Goal: Information Seeking & Learning: Learn about a topic

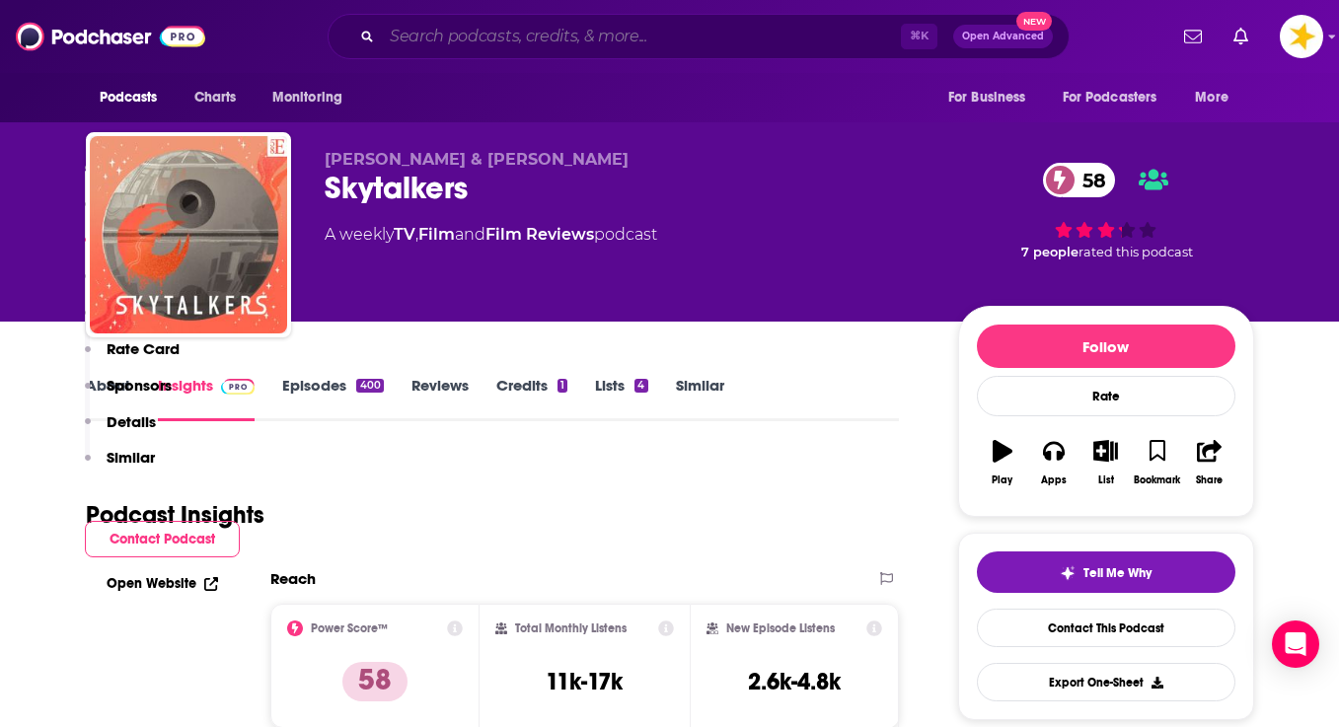
drag, startPoint x: 0, startPoint y: 0, endPoint x: 528, endPoint y: 39, distance: 529.5
click at [528, 39] on input "Search podcasts, credits, & more..." at bounding box center [641, 37] width 519 height 32
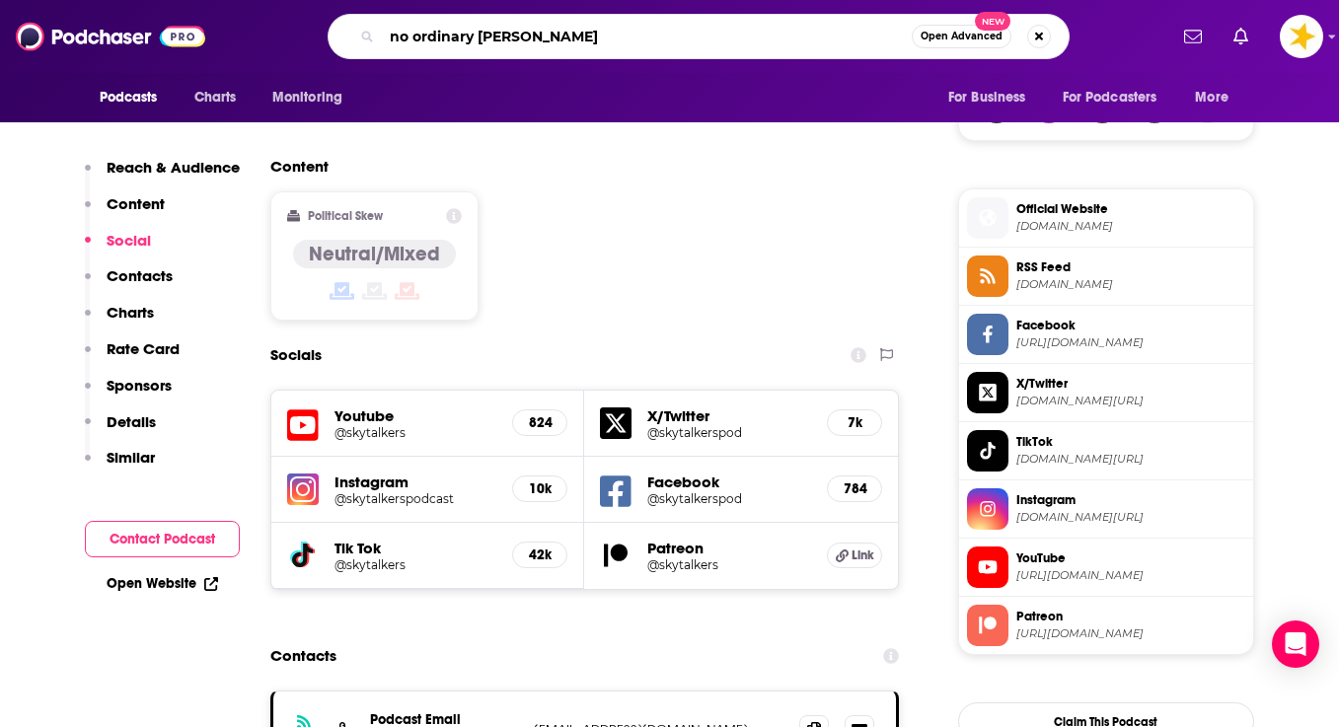
type input "no ordinary [DATE]"
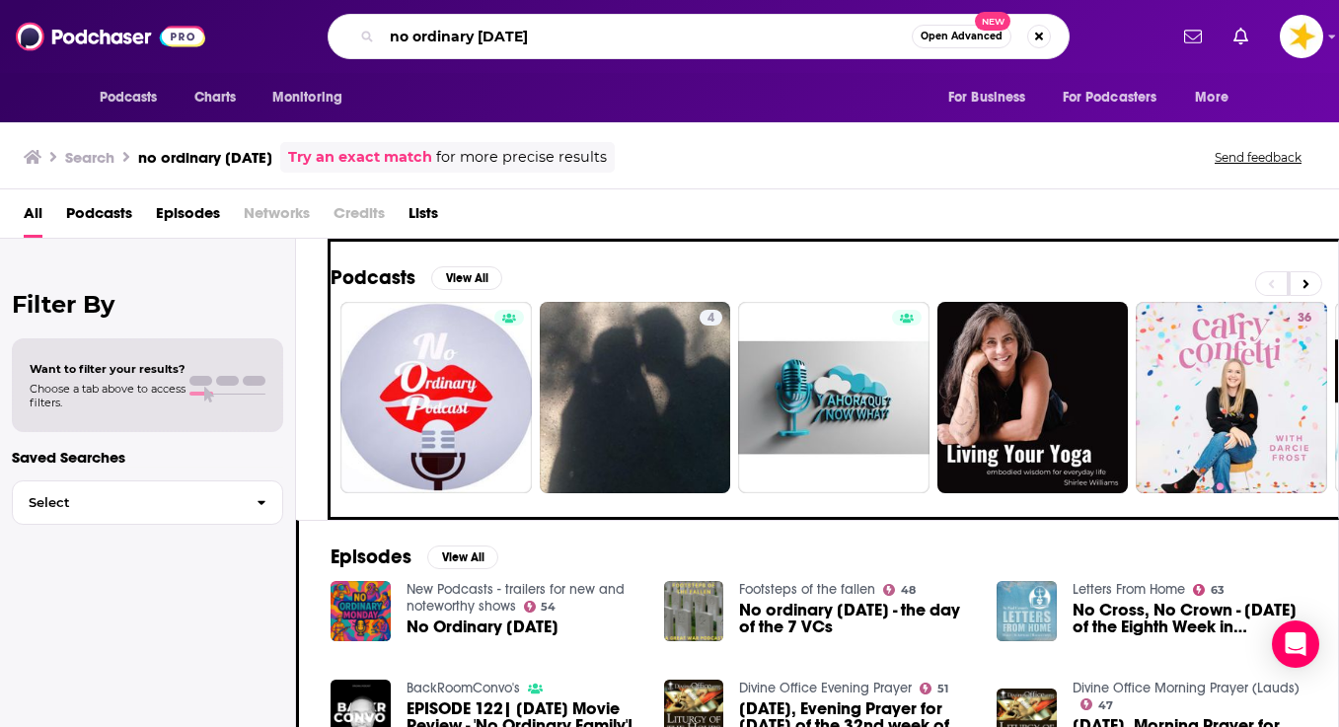
click at [509, 30] on input "no ordinary [DATE]" at bounding box center [647, 37] width 530 height 32
type input "Star Trek khan"
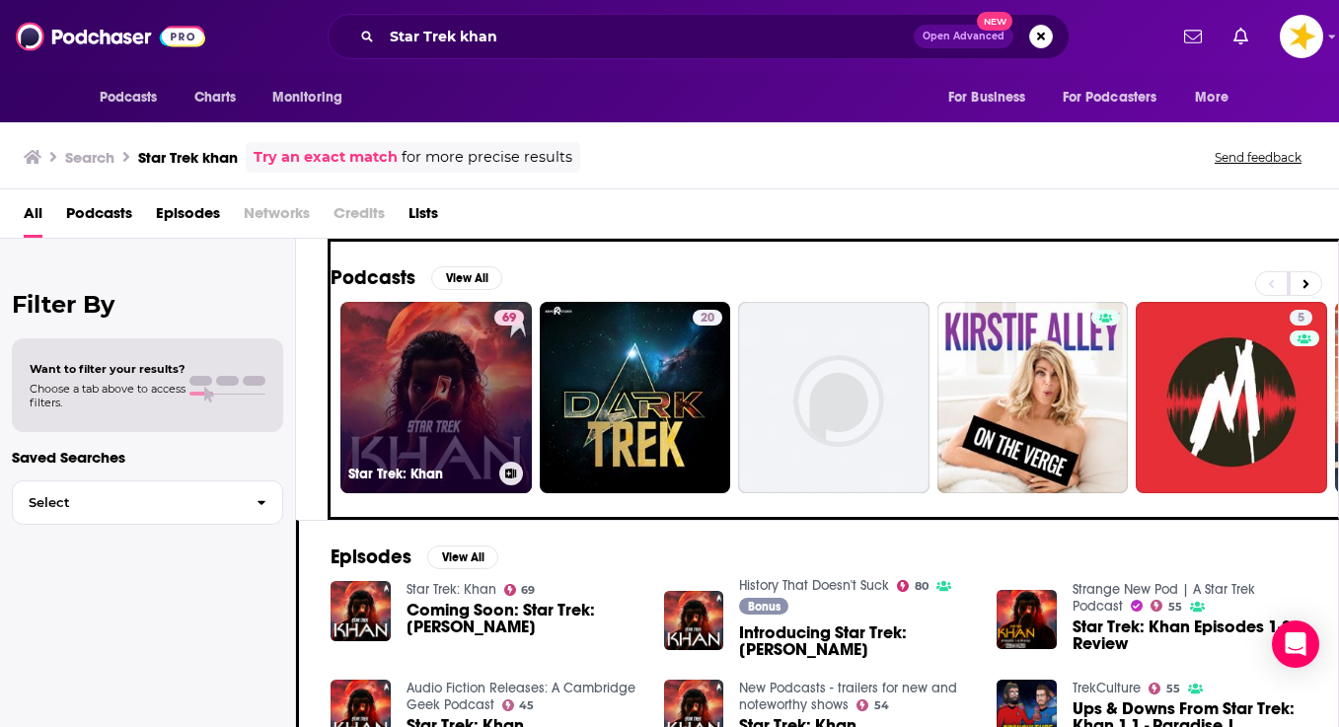
click at [426, 352] on link "69 Star Trek: [PERSON_NAME]" at bounding box center [435, 397] width 191 height 191
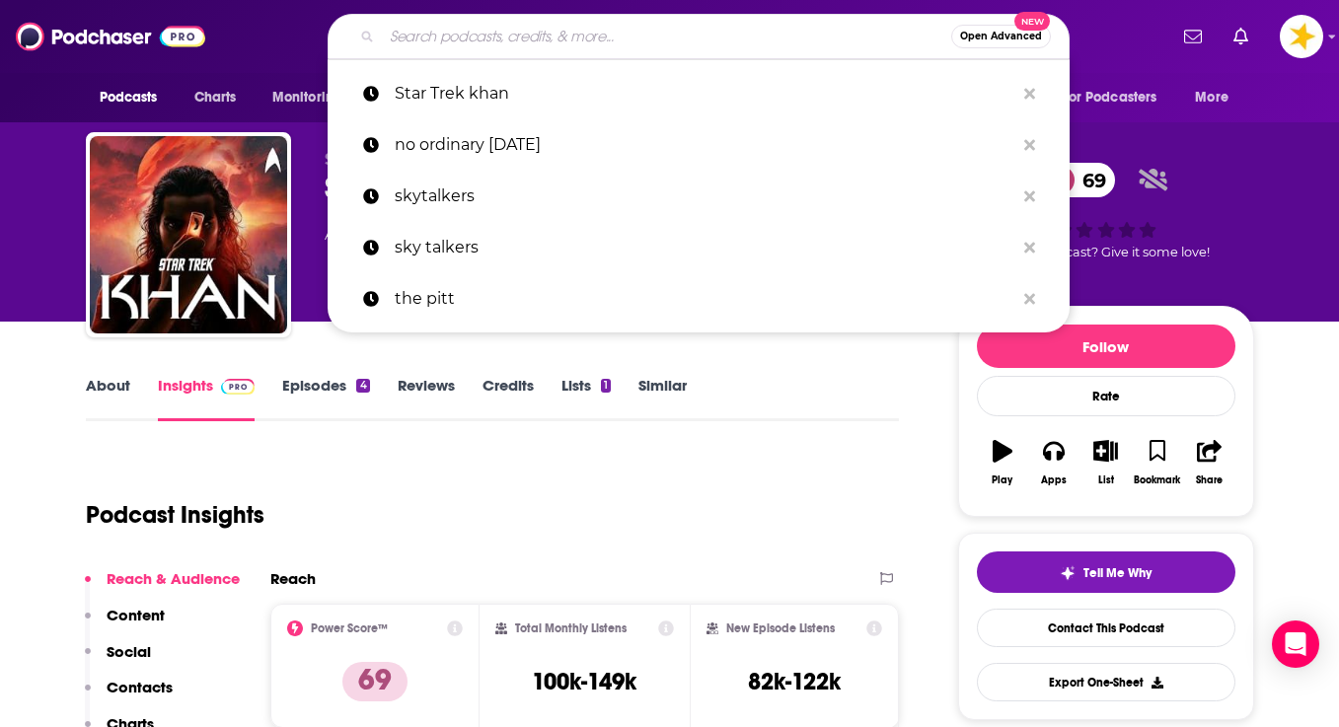
click at [427, 32] on input "Search podcasts, credits, & more..." at bounding box center [666, 37] width 569 height 32
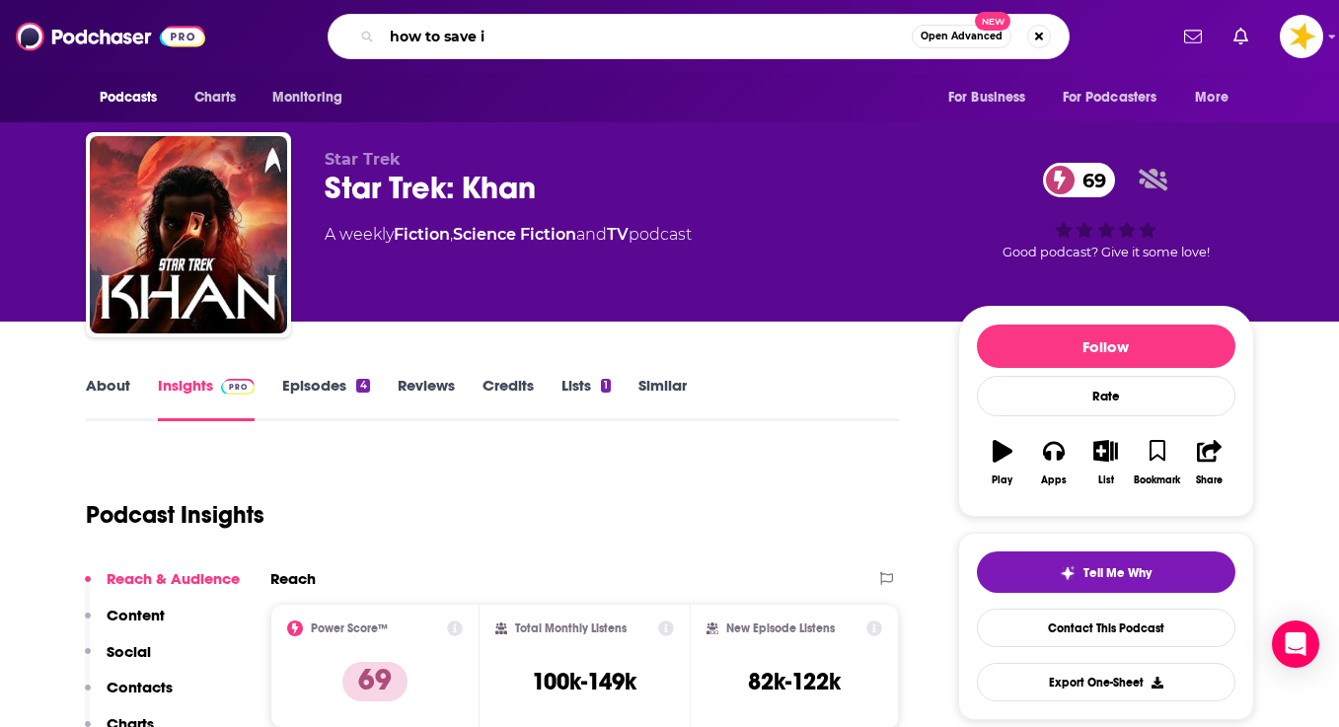
type input "how to save it"
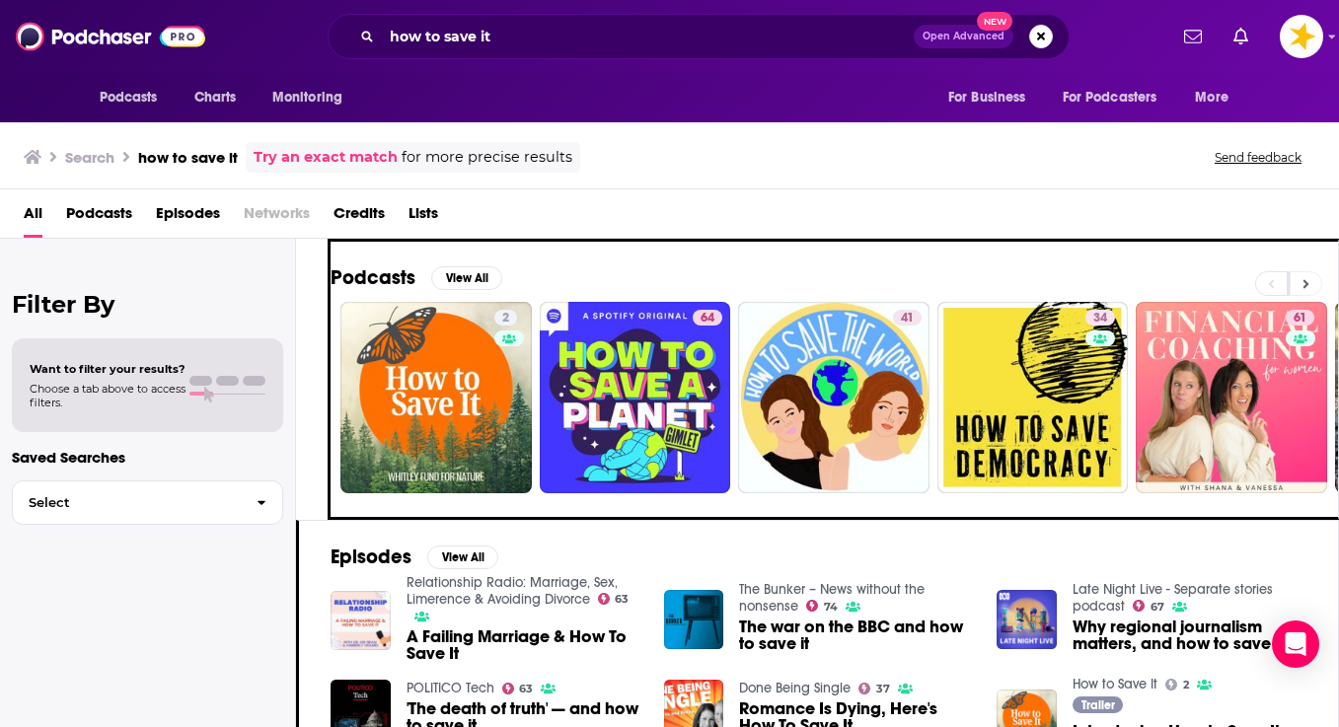
click at [1307, 277] on icon at bounding box center [1306, 284] width 7 height 14
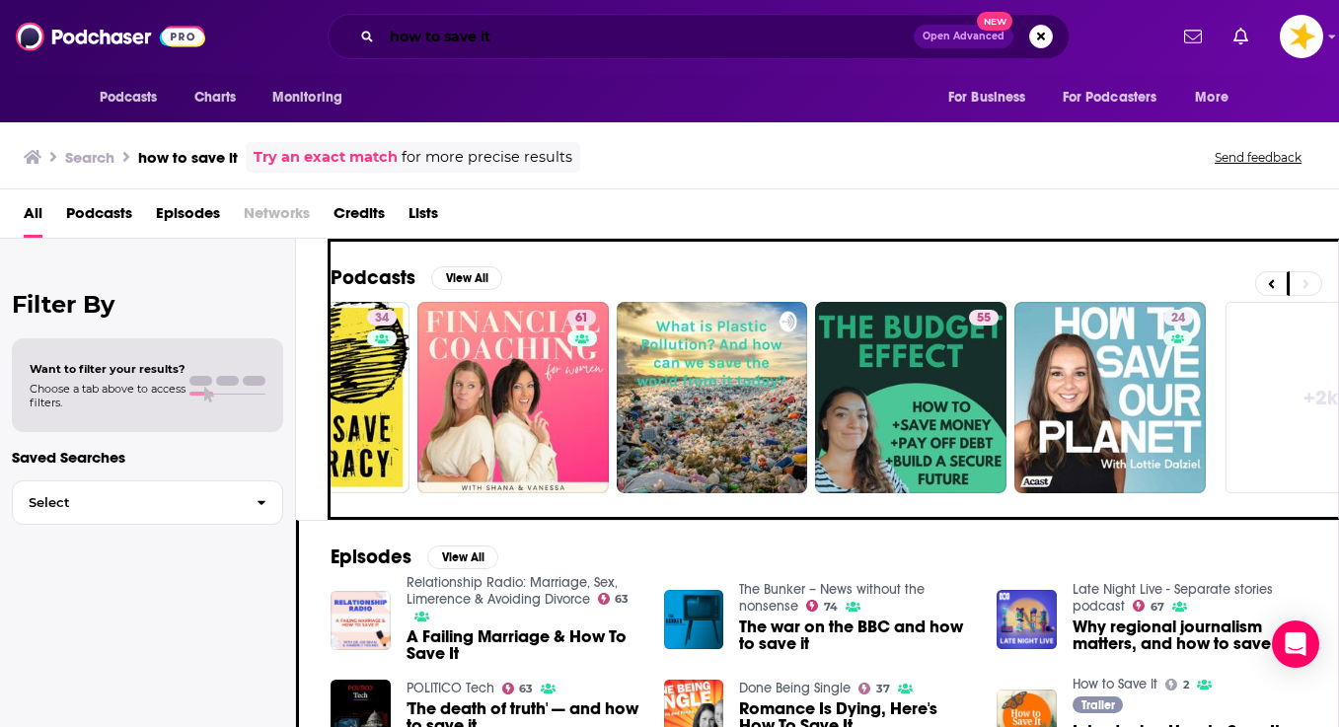
click at [467, 34] on input "how to save it" at bounding box center [648, 37] width 532 height 32
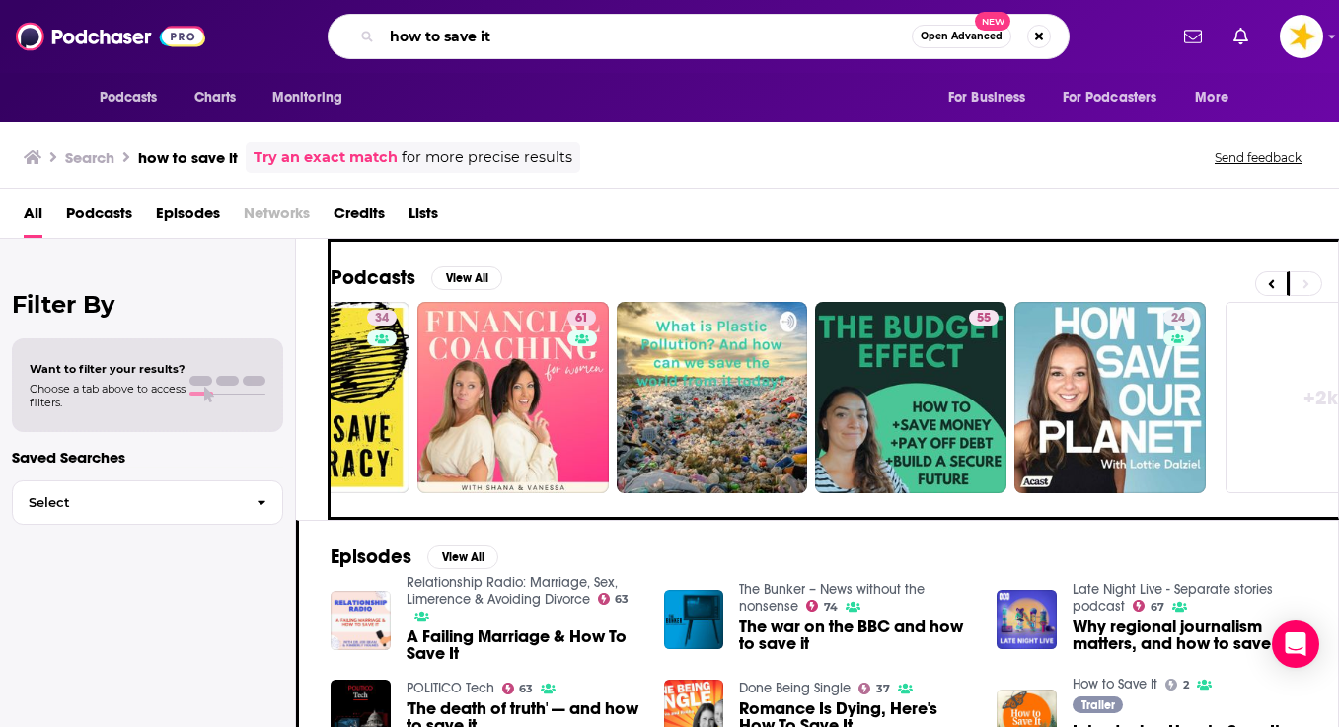
click at [526, 38] on input "how to save it" at bounding box center [647, 37] width 530 height 32
type input "buried bones"
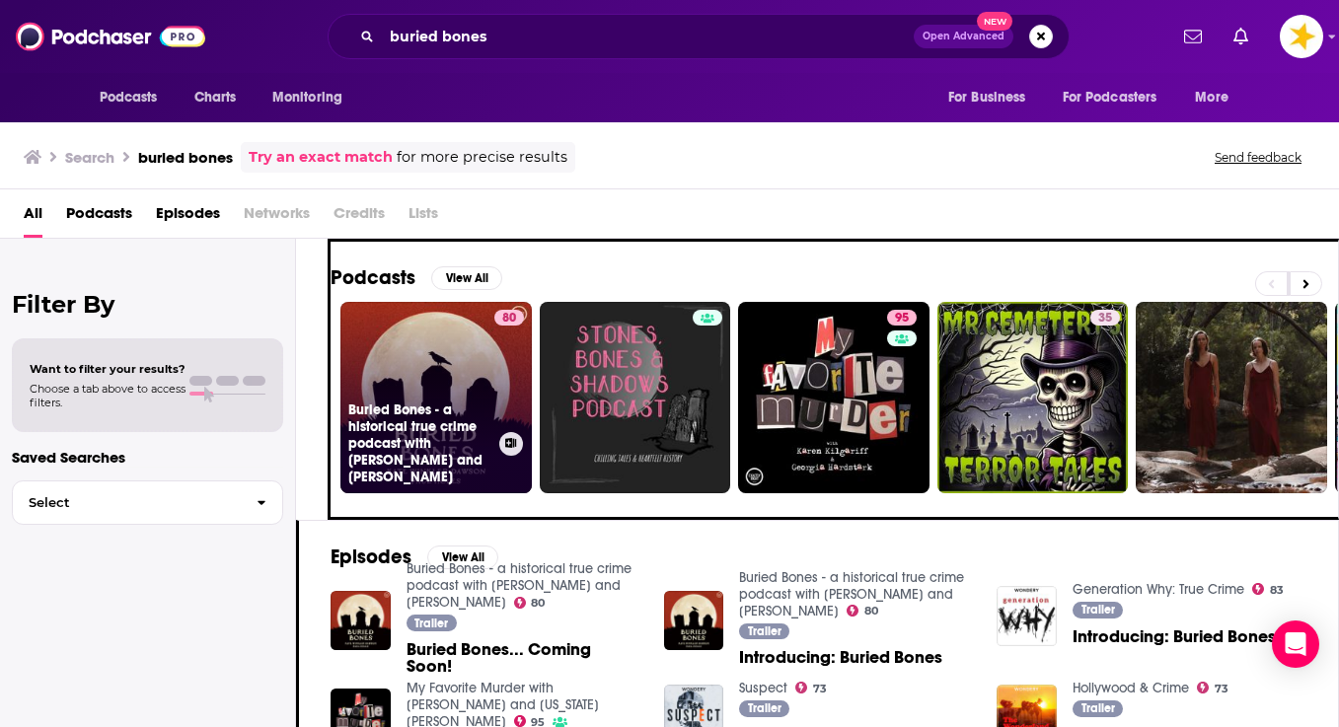
click at [410, 340] on link "80 Buried Bones - a historical true crime podcast with [PERSON_NAME] and [PERSO…" at bounding box center [435, 397] width 191 height 191
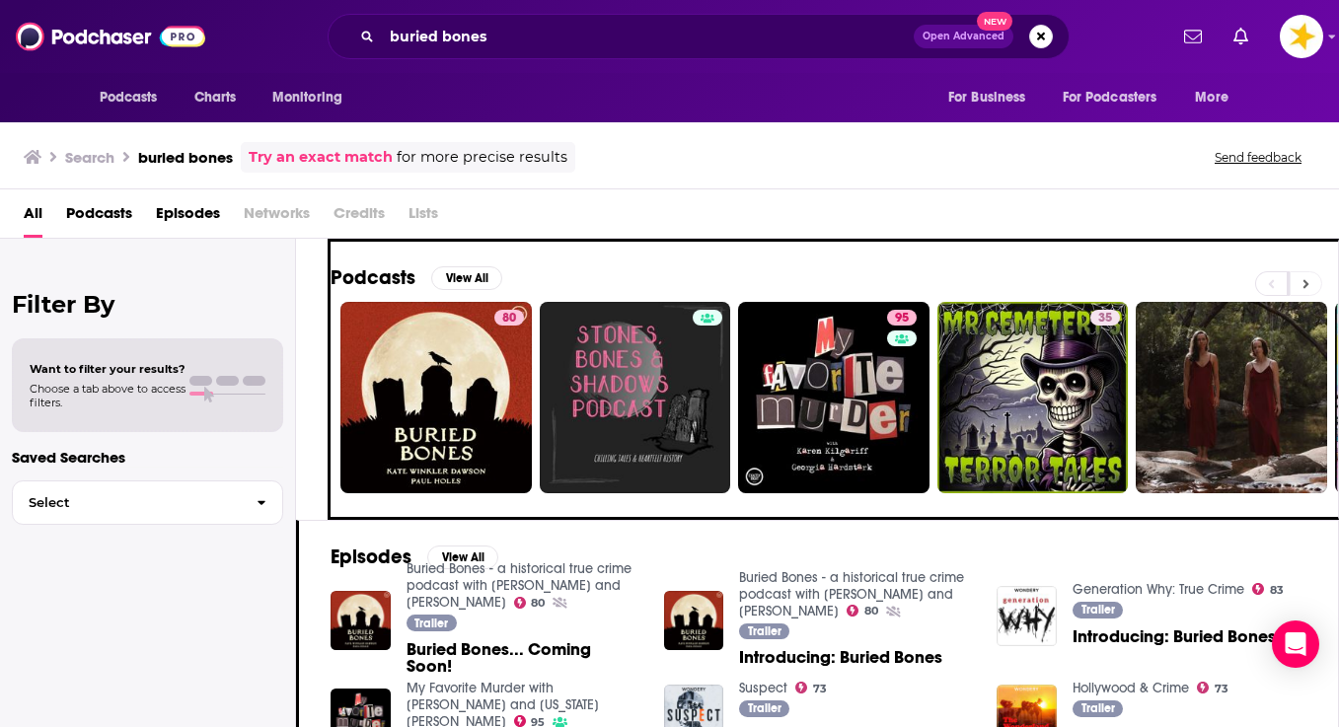
click at [1301, 274] on button at bounding box center [1306, 283] width 33 height 25
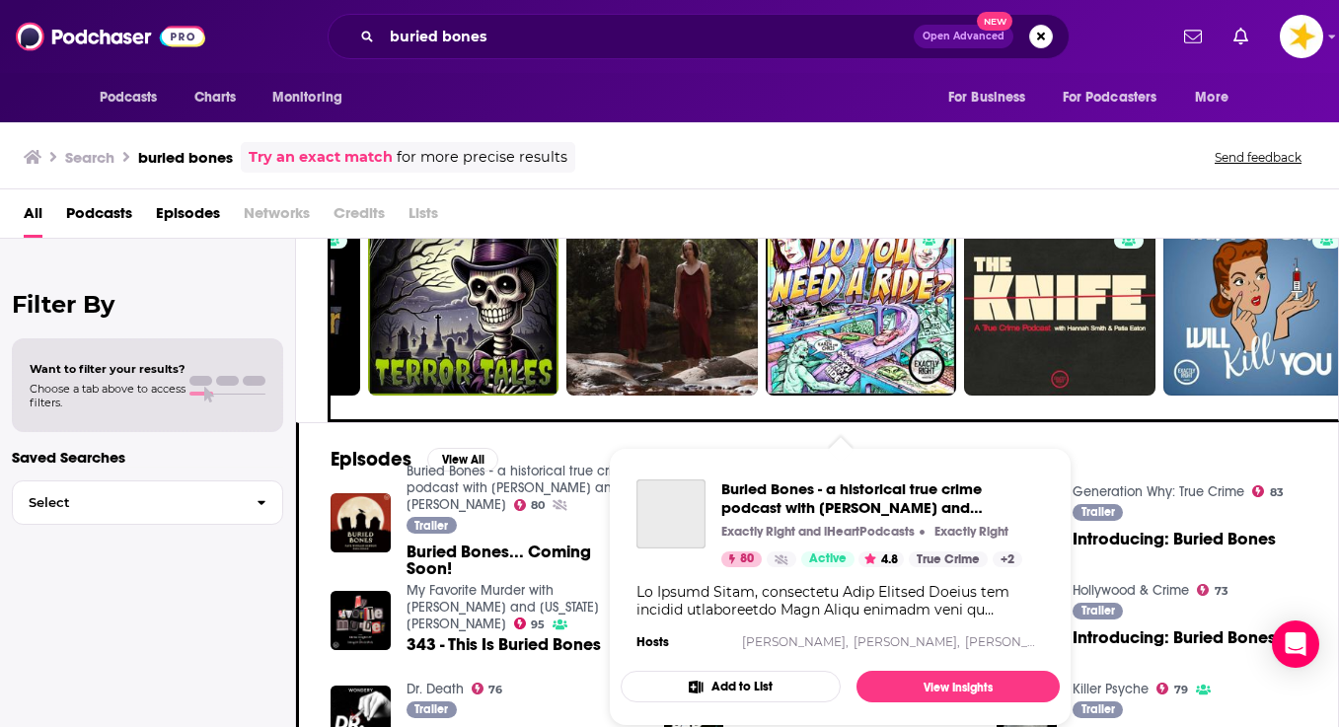
scroll to position [372, 0]
